Goal: Task Accomplishment & Management: Manage account settings

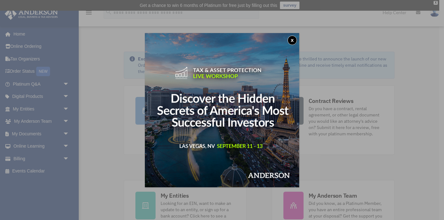
click at [293, 40] on button "x" at bounding box center [292, 40] width 9 height 9
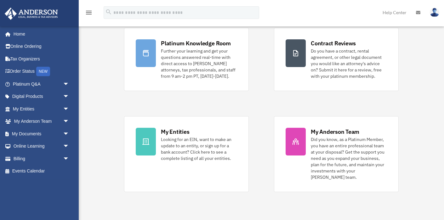
scroll to position [57, 0]
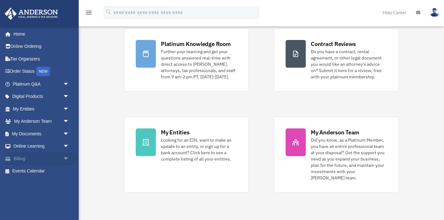
click at [41, 155] on link "Billing arrow_drop_down" at bounding box center [41, 158] width 74 height 13
click at [63, 157] on span "arrow_drop_down" at bounding box center [69, 158] width 13 height 13
click at [47, 169] on link "$ Open Invoices" at bounding box center [44, 171] width 70 height 13
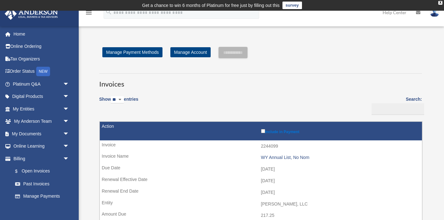
click at [124, 99] on select "** ** ** ***" at bounding box center [117, 99] width 13 height 7
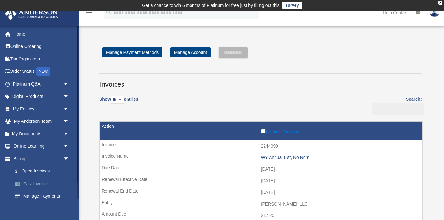
click at [46, 186] on link "Past Invoices" at bounding box center [44, 184] width 70 height 13
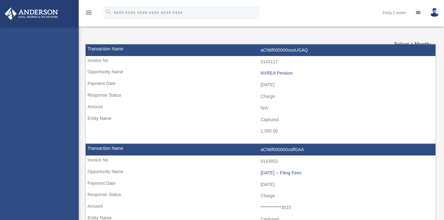
select select
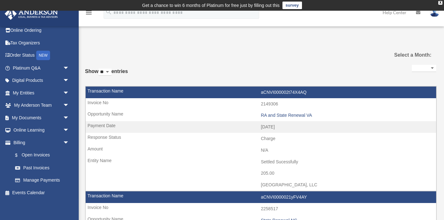
scroll to position [2, 0]
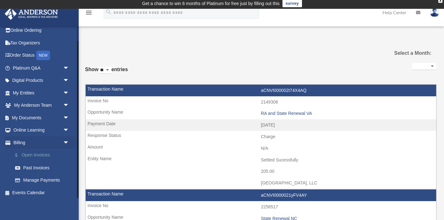
click at [45, 151] on link "$ Open Invoices" at bounding box center [44, 155] width 70 height 13
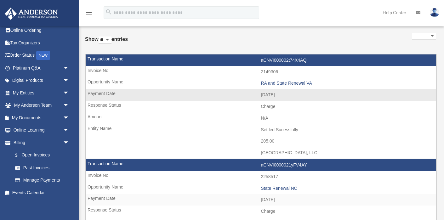
scroll to position [44, 0]
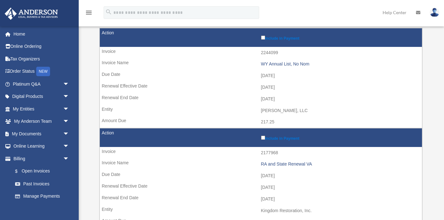
scroll to position [93, 0]
